Goal: Transaction & Acquisition: Book appointment/travel/reservation

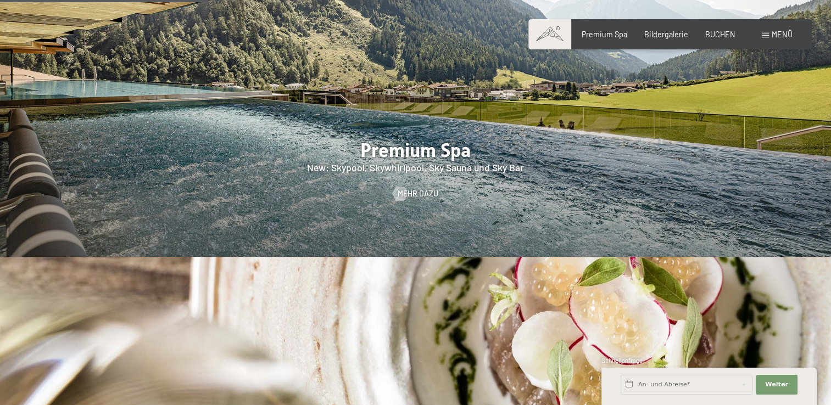
scroll to position [1482, 0]
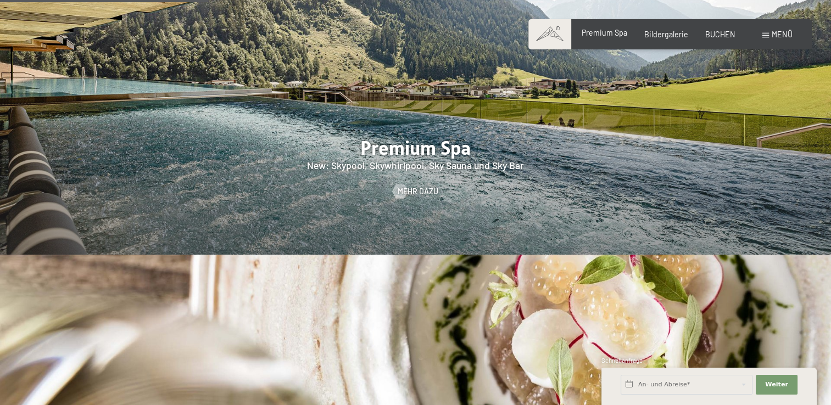
click at [615, 34] on span "Premium Spa" at bounding box center [604, 32] width 46 height 9
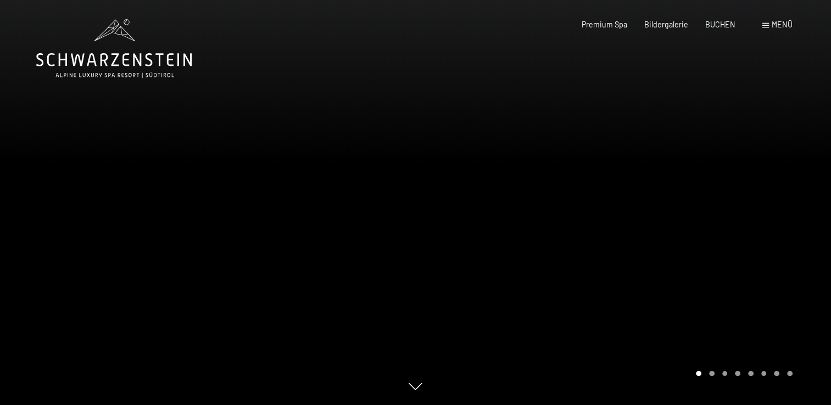
click at [612, 186] on div at bounding box center [624, 202] width 416 height 405
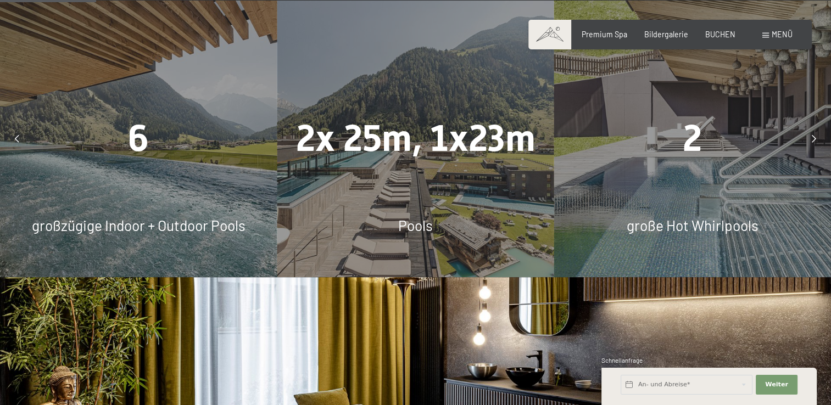
scroll to position [893, 0]
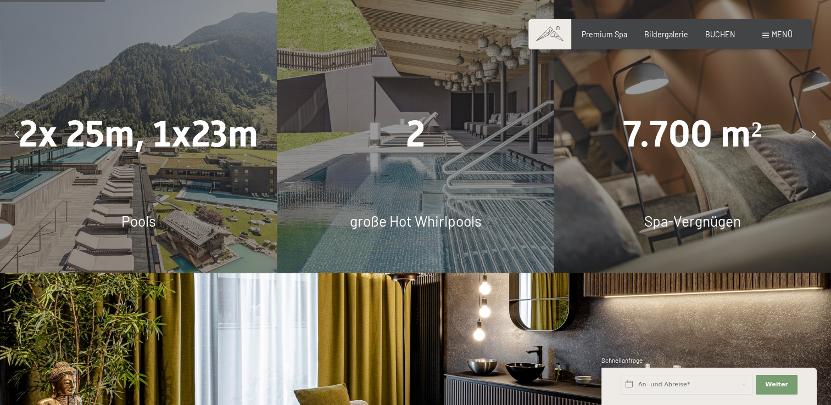
click at [677, 172] on div "7.700 m² Spa-Vergnügen" at bounding box center [692, 134] width 277 height 277
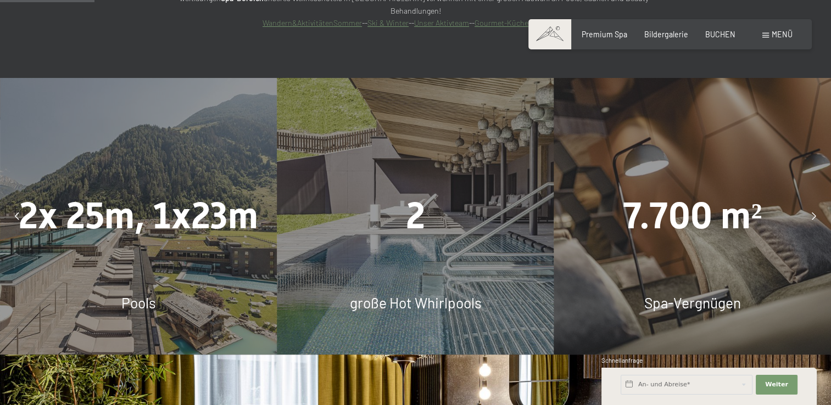
scroll to position [808, 0]
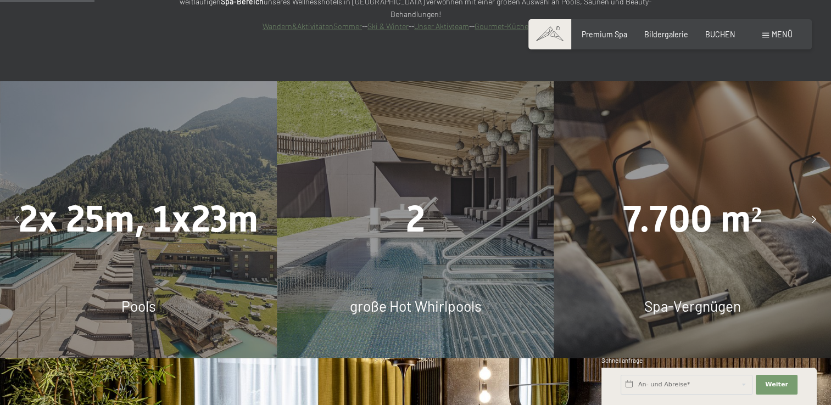
click at [813, 216] on icon at bounding box center [813, 220] width 4 height 8
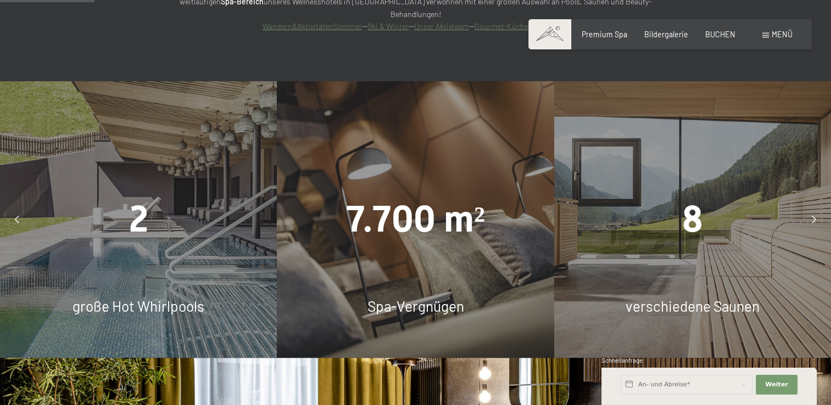
click at [814, 216] on icon at bounding box center [813, 220] width 4 height 8
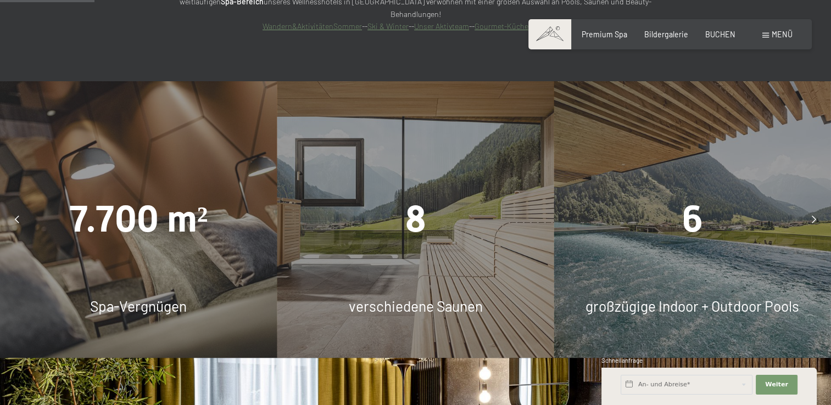
click at [818, 208] on div at bounding box center [814, 220] width 24 height 24
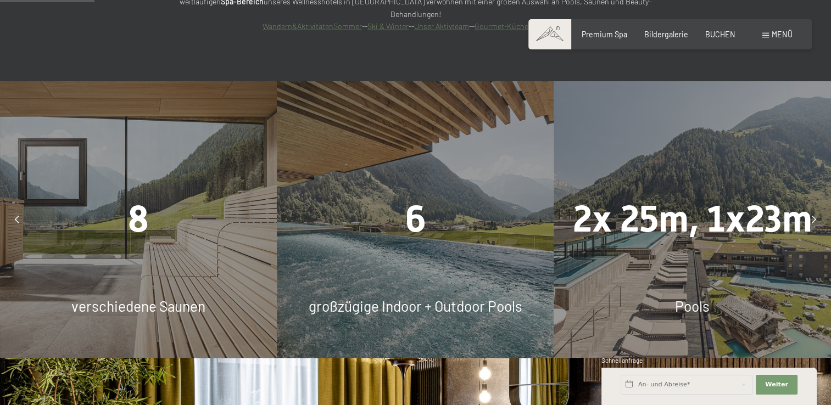
click at [818, 208] on div at bounding box center [814, 220] width 24 height 24
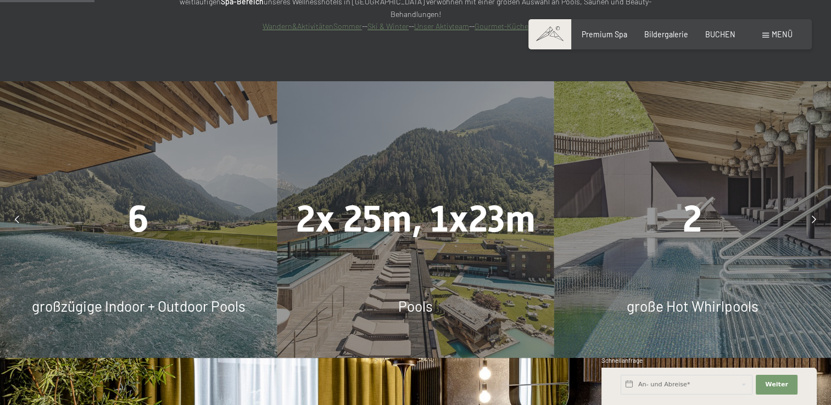
click at [818, 208] on div at bounding box center [814, 220] width 24 height 24
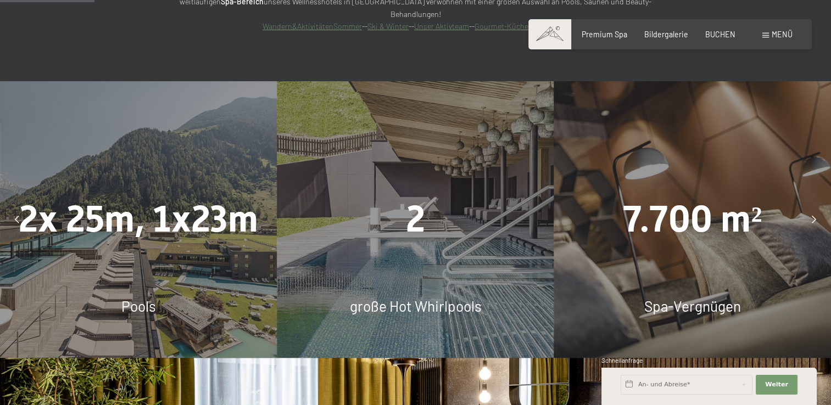
click at [818, 208] on div at bounding box center [814, 220] width 24 height 24
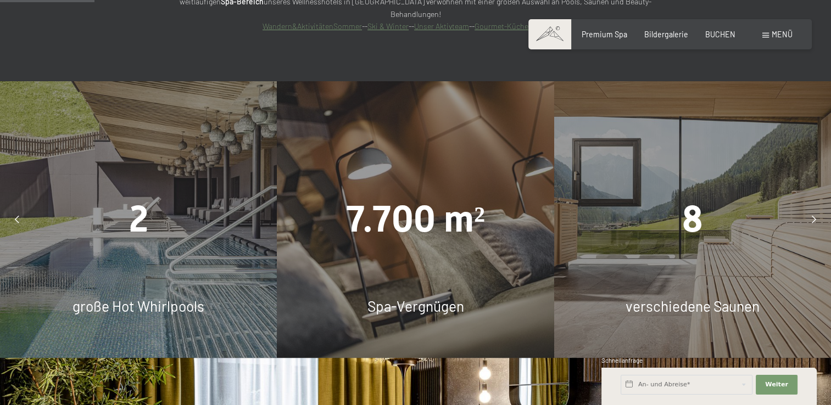
click at [818, 208] on div at bounding box center [814, 220] width 24 height 24
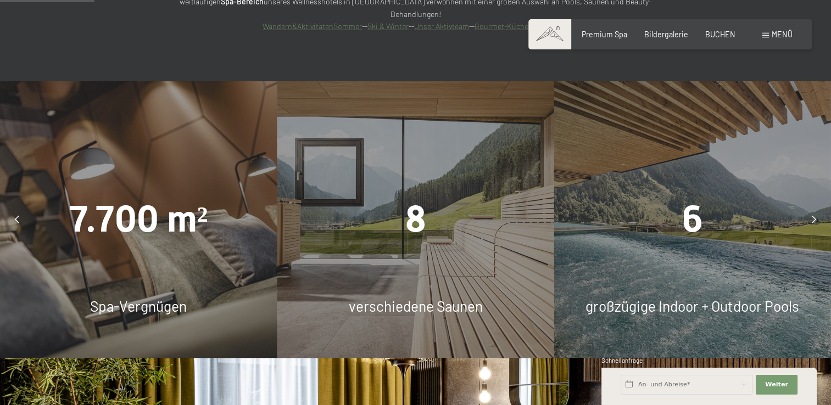
click at [818, 208] on div at bounding box center [814, 220] width 24 height 24
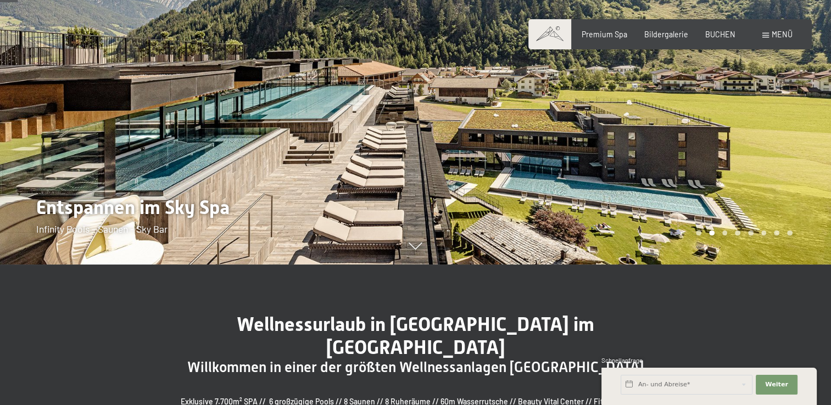
scroll to position [0, 0]
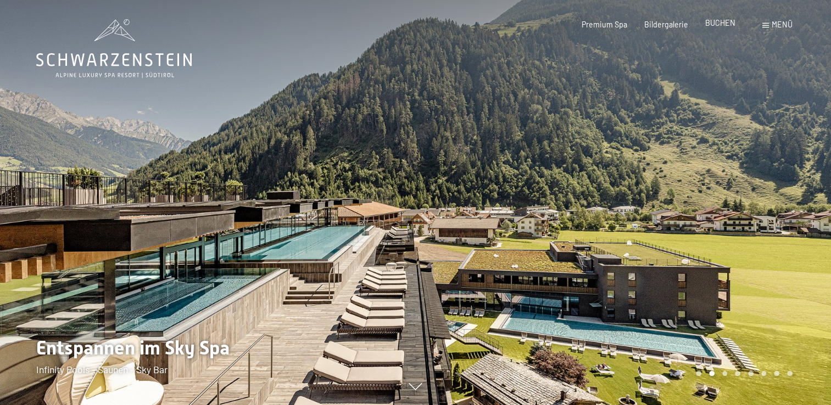
click at [718, 26] on span "BUCHEN" at bounding box center [720, 22] width 30 height 9
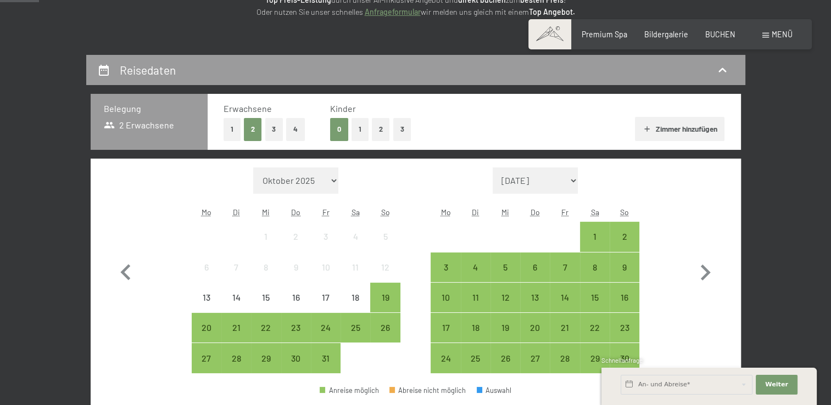
scroll to position [173, 0]
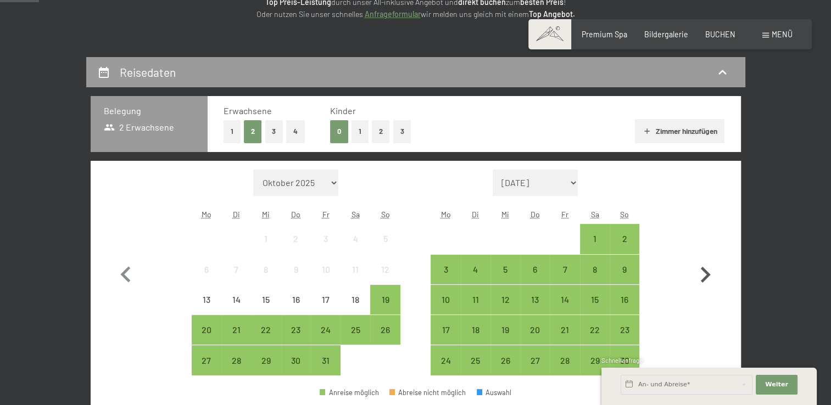
click at [707, 268] on icon "button" at bounding box center [705, 275] width 32 height 32
select select "2025-11-01"
select select "2025-12-01"
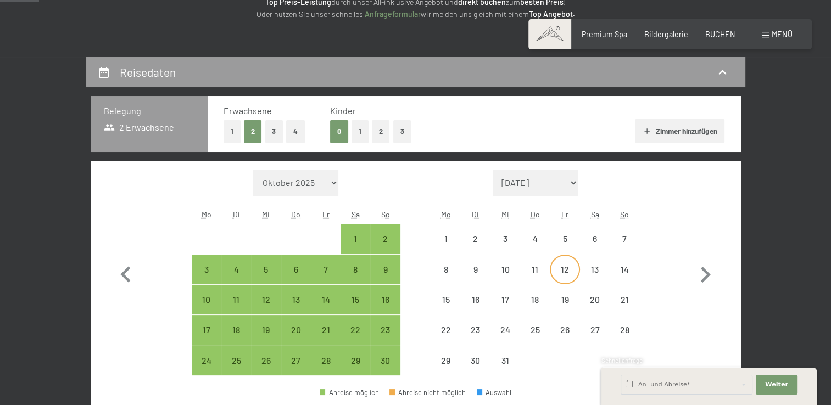
select select "2025-11-01"
select select "2025-12-01"
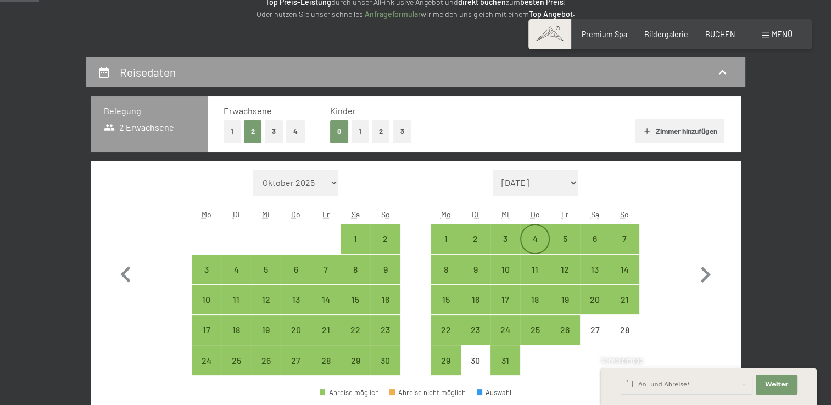
click at [535, 241] on div "4" at bounding box center [534, 247] width 27 height 27
select select "2025-11-01"
select select "2025-12-01"
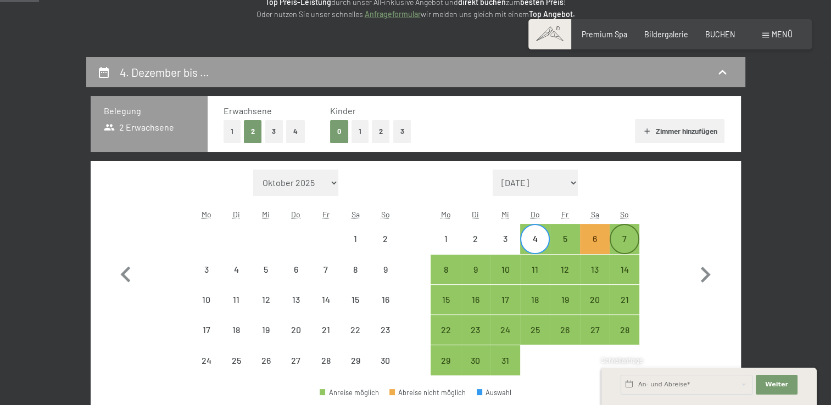
click at [629, 244] on div "7" at bounding box center [624, 247] width 27 height 27
select select "2025-11-01"
select select "2025-12-01"
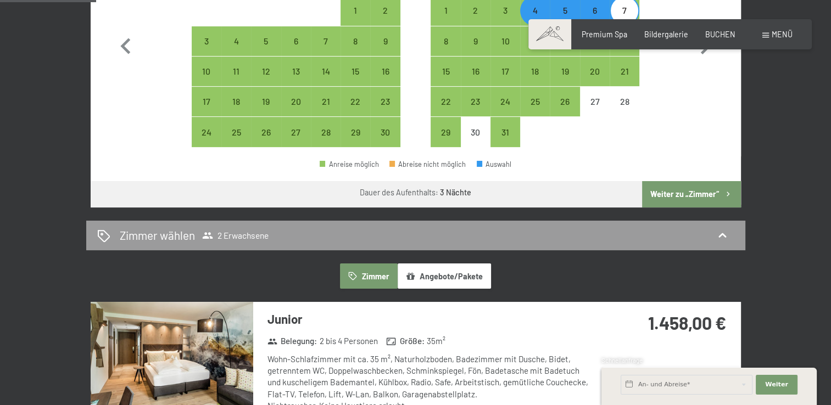
scroll to position [394, 0]
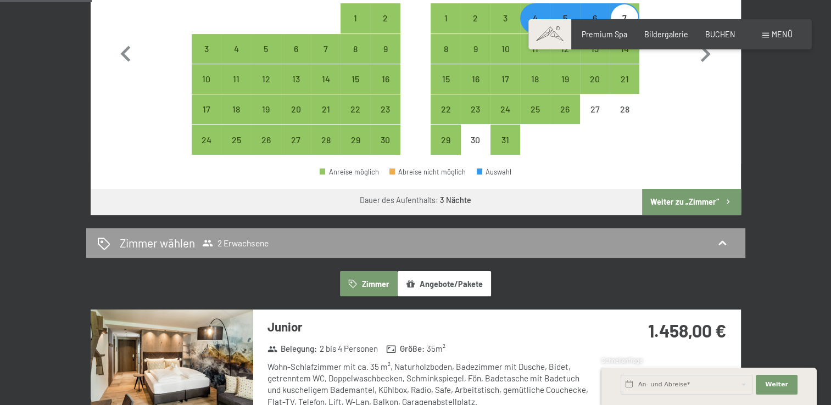
click at [608, 315] on div "1.458,00 €" at bounding box center [667, 344] width 146 height 69
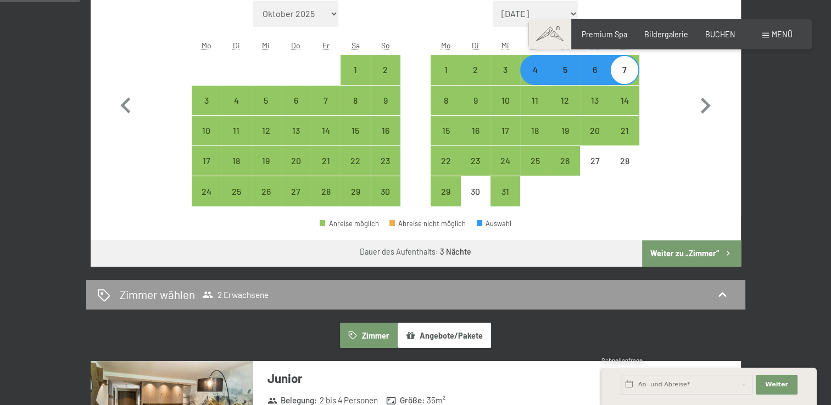
scroll to position [342, 0]
click at [503, 69] on div "3" at bounding box center [504, 79] width 27 height 27
select select "2025-11-01"
select select "2025-12-01"
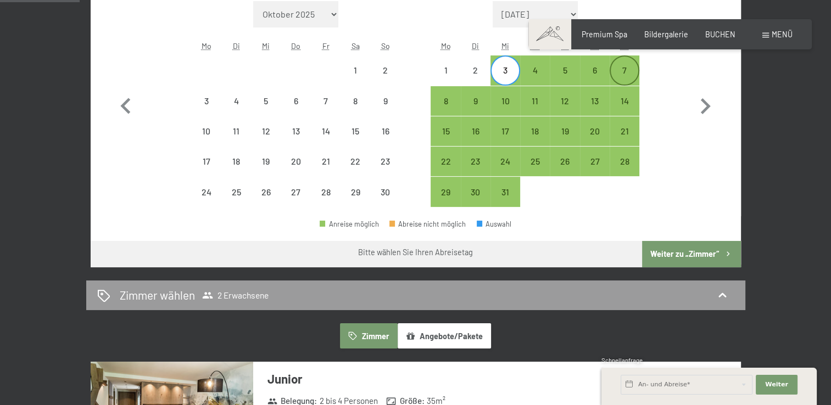
click at [635, 71] on div "7" at bounding box center [624, 79] width 27 height 27
select select "2025-11-01"
select select "2025-12-01"
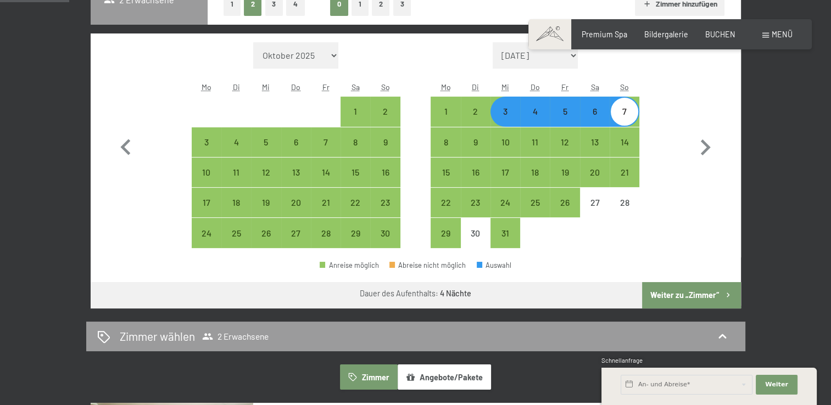
scroll to position [298, 0]
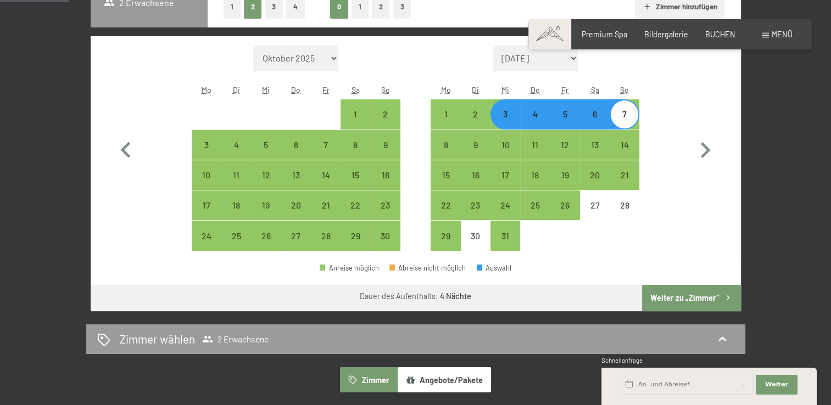
click at [542, 120] on div "4" at bounding box center [534, 123] width 27 height 27
select select "2025-11-01"
select select "2025-12-01"
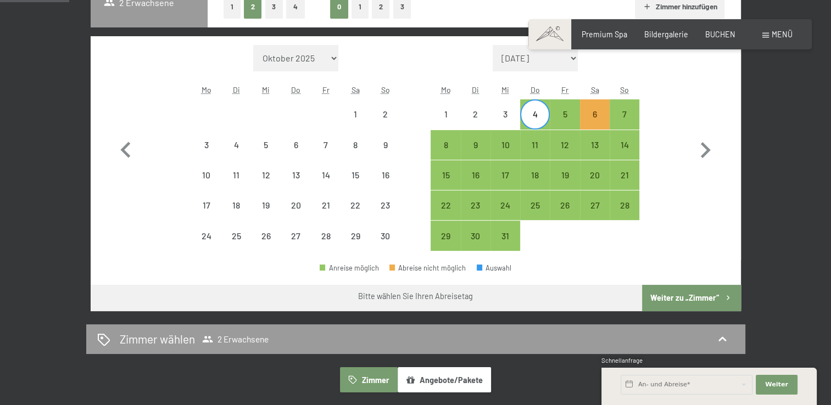
click at [542, 120] on div "4" at bounding box center [534, 123] width 27 height 27
select select "2025-11-01"
select select "2025-12-01"
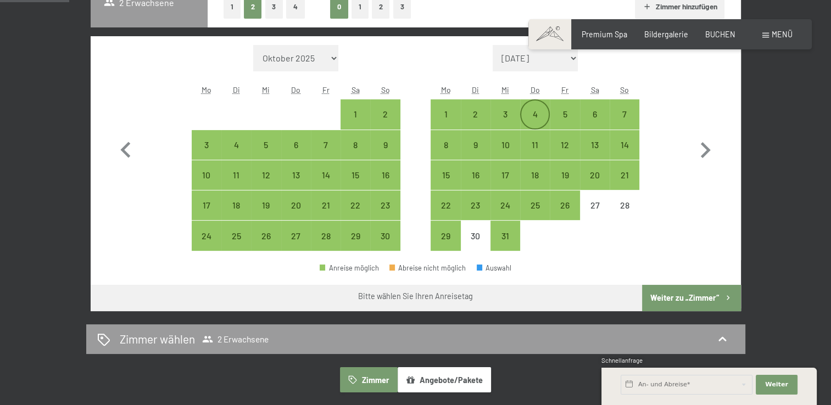
click at [542, 105] on div "4" at bounding box center [534, 113] width 27 height 27
select select "2025-11-01"
select select "2025-12-01"
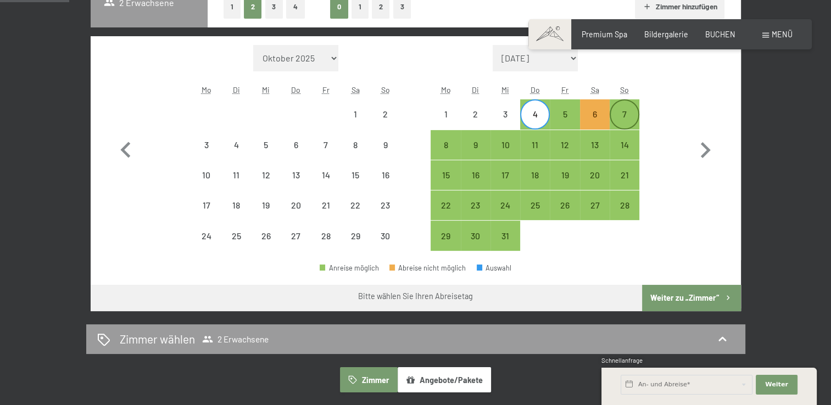
click at [617, 110] on div "7" at bounding box center [624, 123] width 27 height 27
select select "2025-11-01"
select select "2025-12-01"
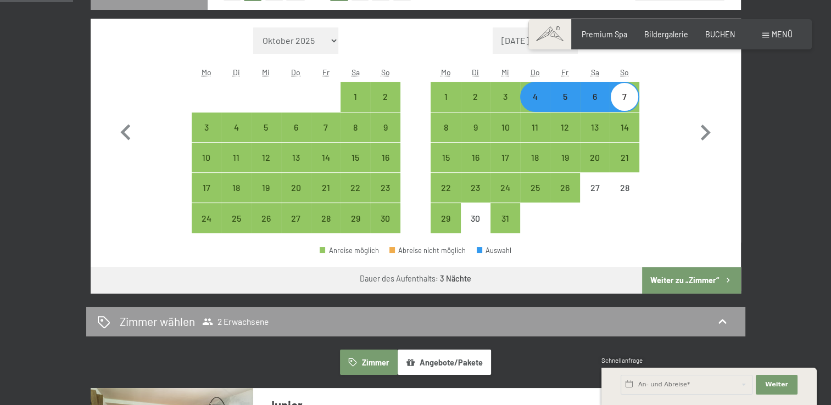
scroll to position [314, 0]
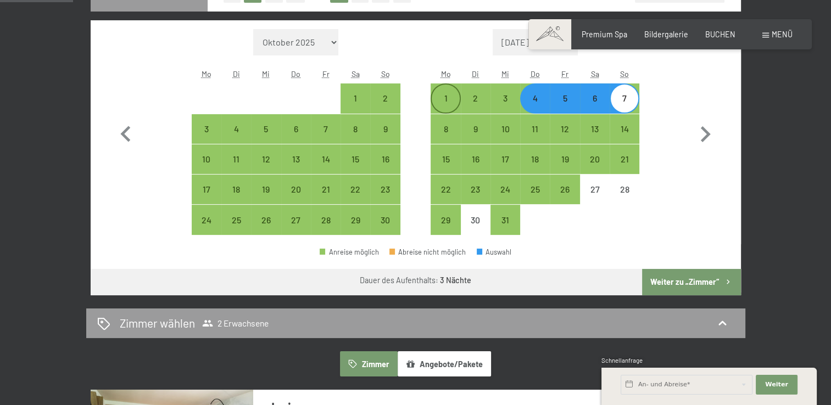
click at [445, 98] on div "1" at bounding box center [445, 107] width 27 height 27
select select "2025-11-01"
select select "2025-12-01"
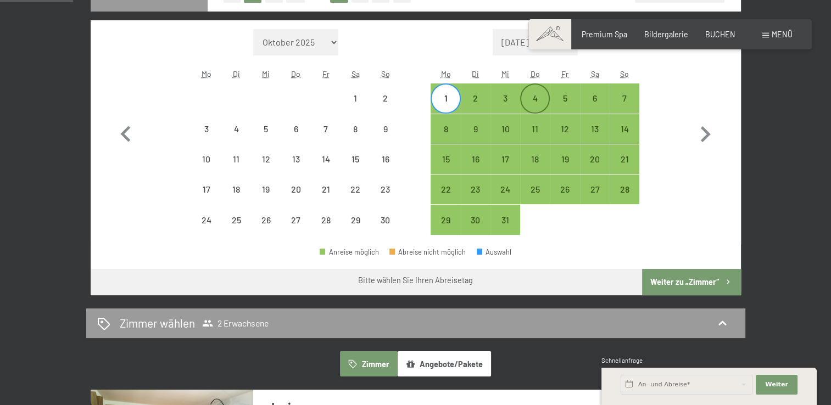
click at [530, 96] on div "4" at bounding box center [534, 107] width 27 height 27
select select "2025-11-01"
select select "2025-12-01"
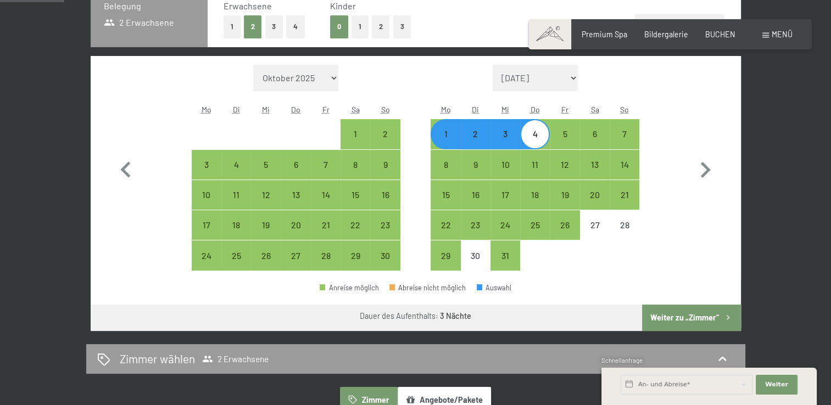
scroll to position [276, 0]
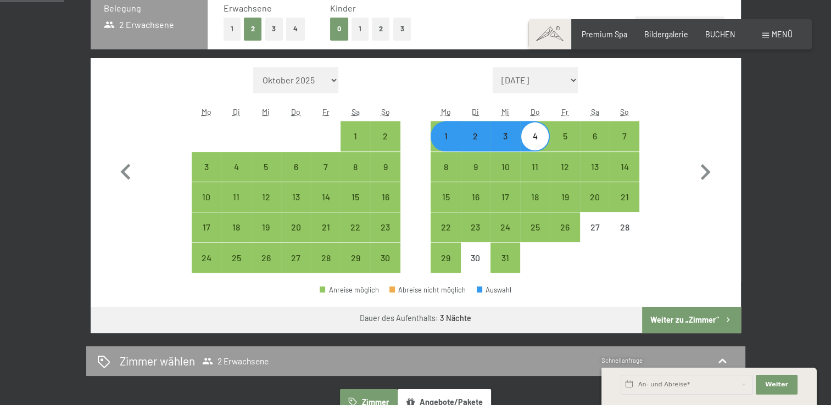
click at [546, 144] on div "4" at bounding box center [534, 145] width 27 height 27
select select "2025-11-01"
select select "2025-12-01"
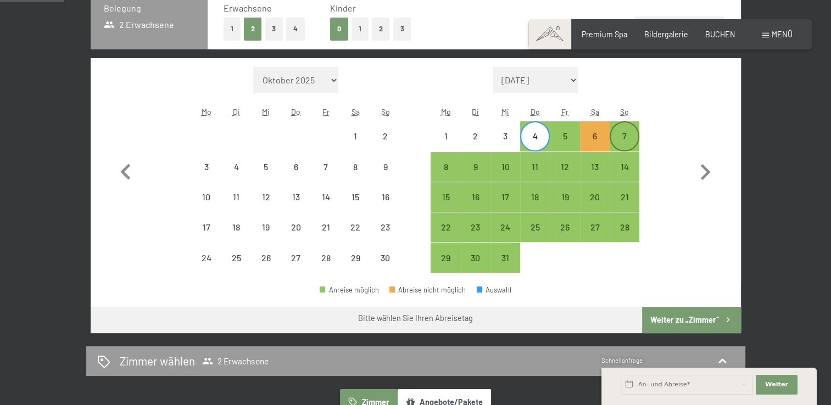
click at [622, 144] on div "7" at bounding box center [624, 145] width 27 height 27
select select "2025-11-01"
select select "2025-12-01"
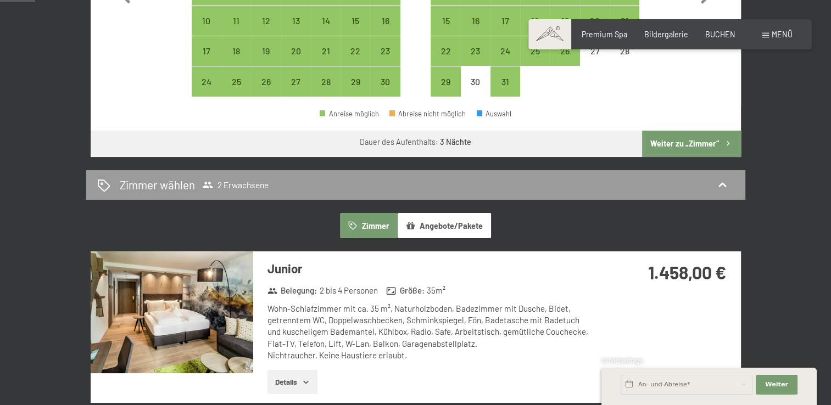
scroll to position [0, 0]
